Goal: Task Accomplishment & Management: Manage account settings

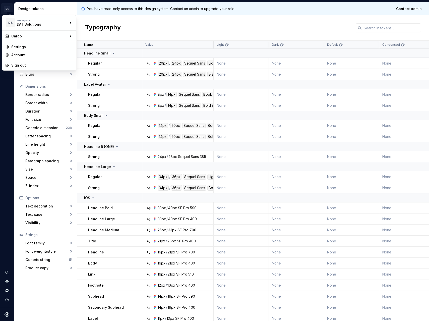
click at [7, 8] on html "DS Cargo I Design system data Design tokens All tokens Collections Colors 500 T…" at bounding box center [214, 160] width 429 height 321
click at [35, 55] on div "Account" at bounding box center [42, 55] width 62 height 5
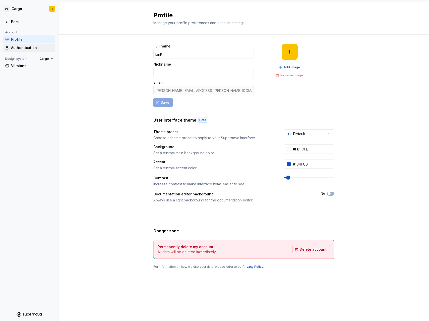
click at [23, 49] on div "Authentication" at bounding box center [32, 47] width 42 height 5
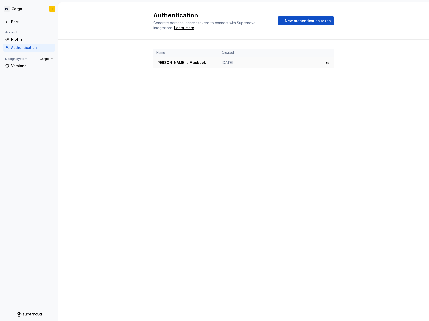
drag, startPoint x: 220, startPoint y: 64, endPoint x: 211, endPoint y: 62, distance: 8.6
click at [220, 64] on td "[DATE]" at bounding box center [270, 62] width 103 height 11
click at [172, 62] on td "[PERSON_NAME]'s Macbook" at bounding box center [186, 62] width 65 height 11
click at [224, 61] on td "[DATE]" at bounding box center [270, 62] width 103 height 11
click at [270, 67] on td "[DATE]" at bounding box center [270, 62] width 103 height 11
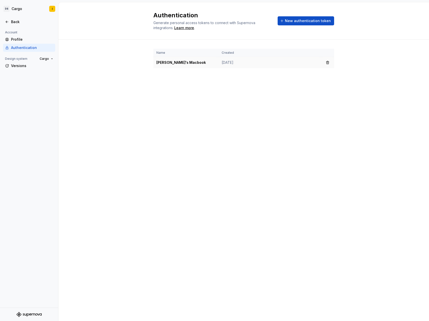
click at [272, 62] on td "[DATE]" at bounding box center [270, 62] width 103 height 11
click at [275, 66] on td "[DATE]" at bounding box center [270, 62] width 103 height 11
drag, startPoint x: 210, startPoint y: 56, endPoint x: 192, endPoint y: 61, distance: 18.3
click at [209, 57] on th "Name" at bounding box center [186, 53] width 65 height 8
click at [167, 62] on td "[PERSON_NAME]'s Macbook" at bounding box center [186, 62] width 65 height 11
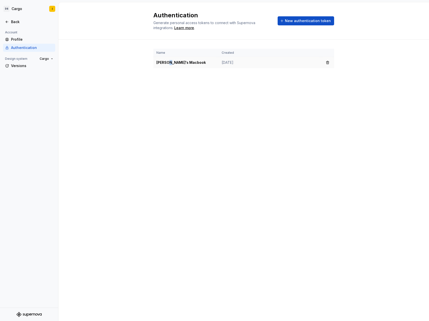
click at [167, 63] on td "[PERSON_NAME]'s Macbook" at bounding box center [186, 62] width 65 height 11
click at [171, 81] on div "Name Created [PERSON_NAME]'s Macbook [DATE]" at bounding box center [244, 63] width 181 height 47
click at [170, 83] on div "Name Created [PERSON_NAME]'s Macbook [DATE]" at bounding box center [244, 63] width 181 height 47
click at [100, 97] on div "Authentication Generate personal access tokens to connect with Supernova integr…" at bounding box center [244, 161] width 371 height 319
click at [94, 91] on div "Authentication Generate personal access tokens to connect with Supernova integr…" at bounding box center [244, 161] width 371 height 319
